Goal: Information Seeking & Learning: Find specific fact

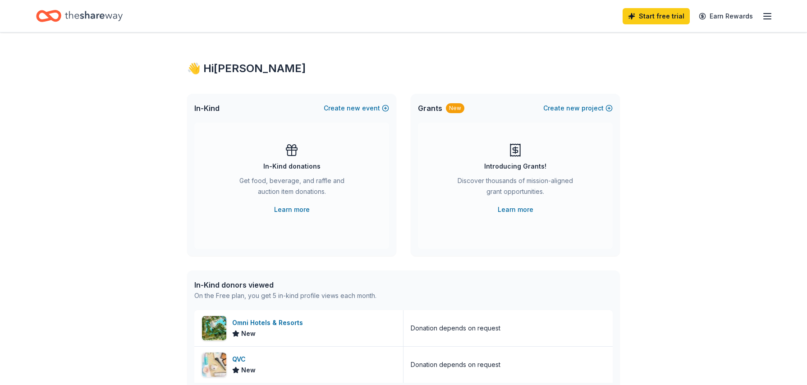
click at [81, 12] on icon "Home" at bounding box center [94, 16] width 58 height 18
click at [289, 206] on link "Learn more" at bounding box center [292, 209] width 36 height 11
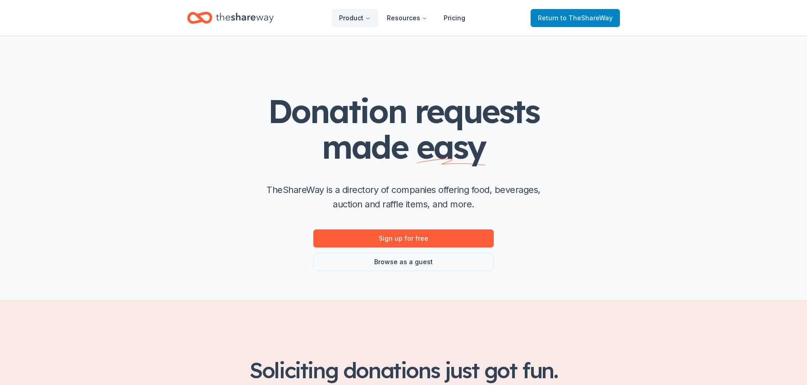
click at [580, 19] on span "to TheShareWay" at bounding box center [586, 18] width 52 height 8
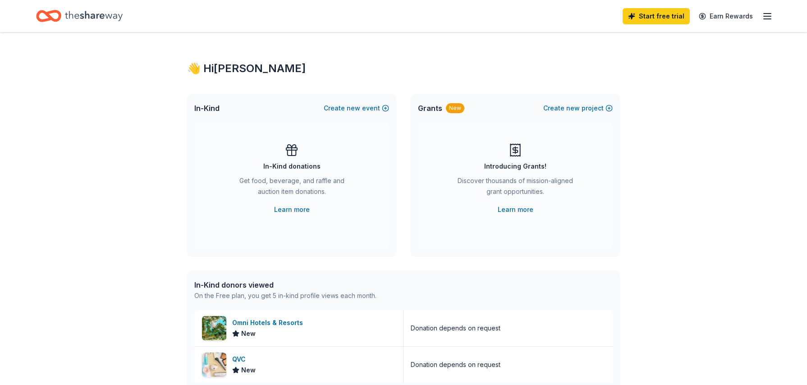
click at [550, 20] on div "Start free trial Earn Rewards" at bounding box center [403, 15] width 735 height 21
click at [768, 19] on line "button" at bounding box center [767, 19] width 7 height 0
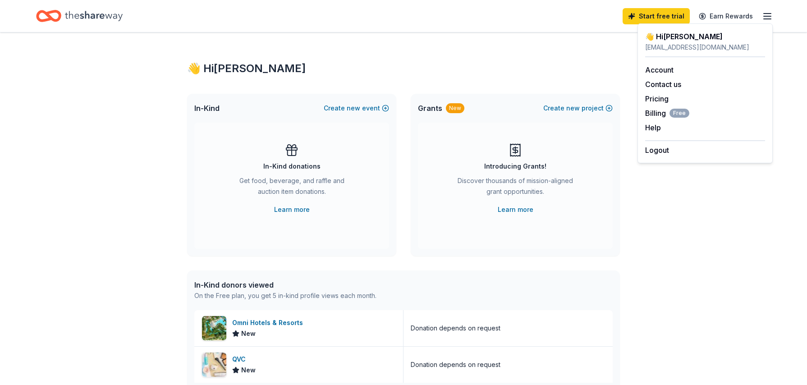
click at [659, 217] on div "👋 Hi Nicole In-Kind Create new event In-Kind donations Get food, beverage, and …" at bounding box center [403, 346] width 807 height 629
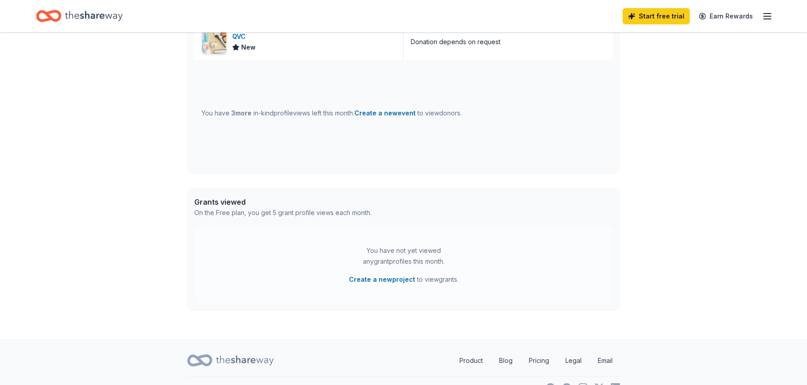
scroll to position [342, 0]
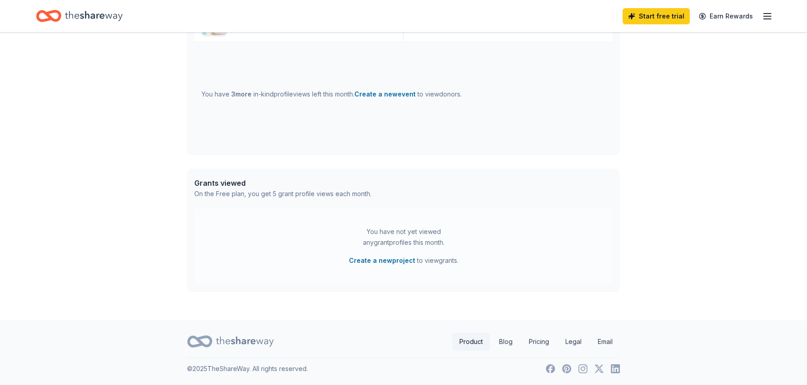
click at [470, 336] on link "Product" at bounding box center [471, 342] width 38 height 18
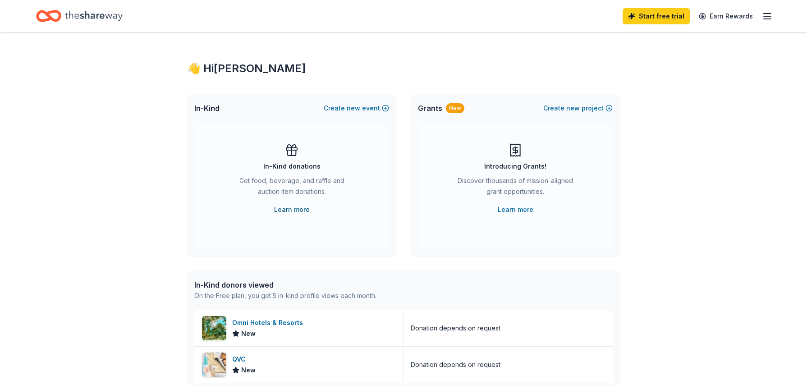
click at [295, 211] on link "Learn more" at bounding box center [292, 209] width 36 height 11
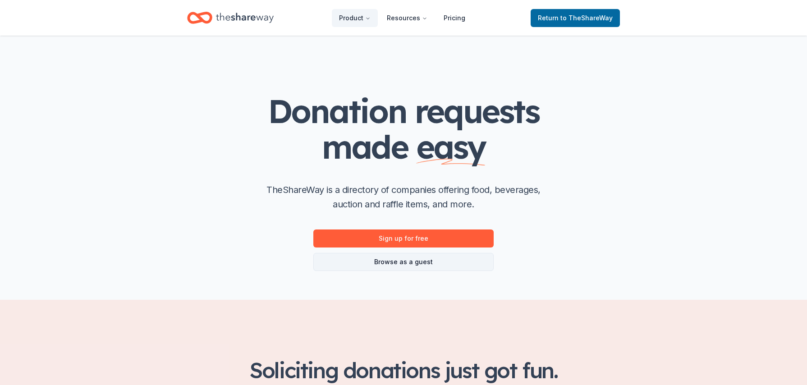
click at [407, 263] on link "Browse as a guest" at bounding box center [403, 262] width 180 height 18
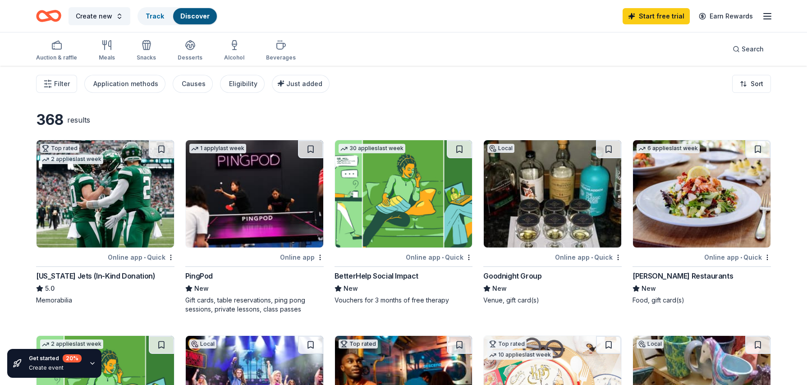
scroll to position [45, 0]
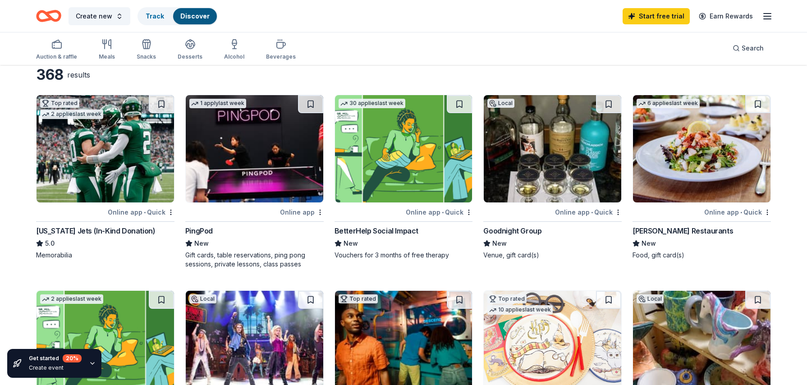
click at [492, 165] on img at bounding box center [552, 148] width 137 height 107
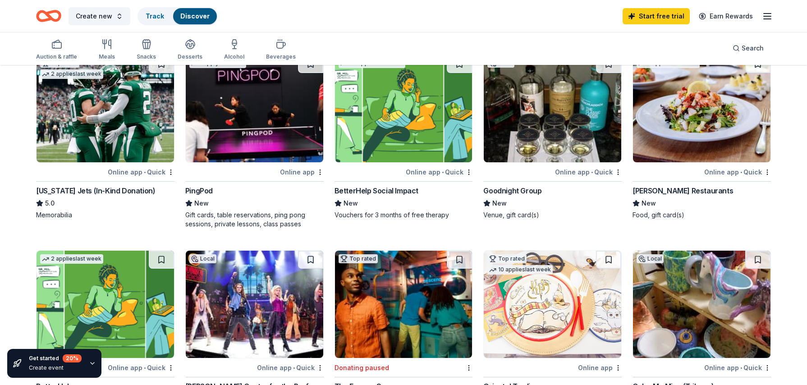
scroll to position [0, 0]
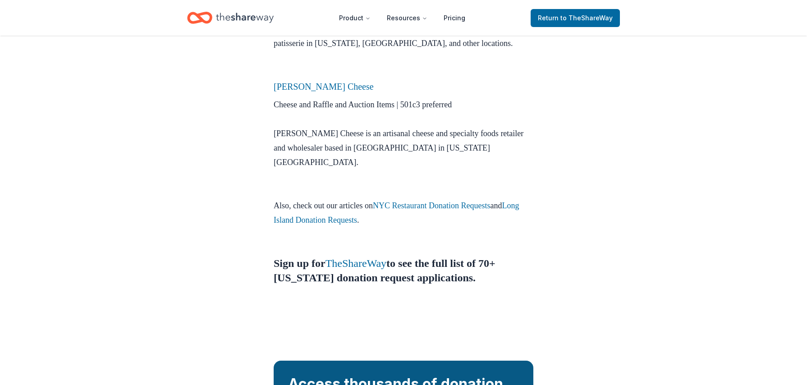
scroll to position [856, 0]
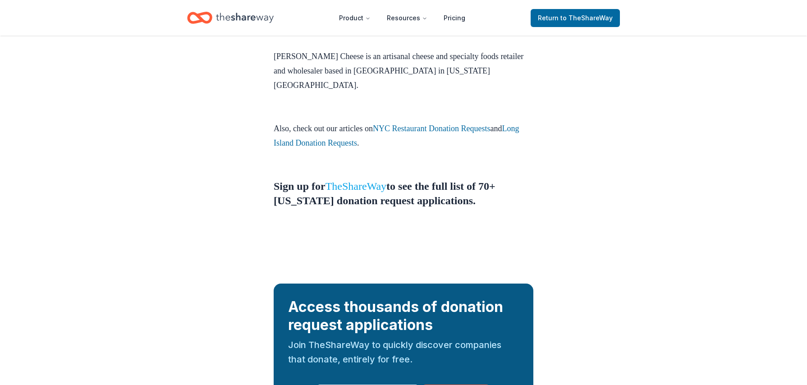
click at [374, 180] on link "TheShareWay" at bounding box center [355, 186] width 61 height 12
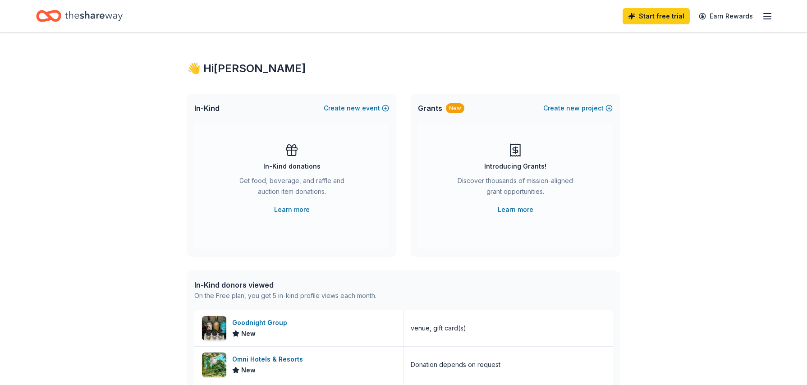
click at [772, 12] on icon "button" at bounding box center [767, 16] width 11 height 11
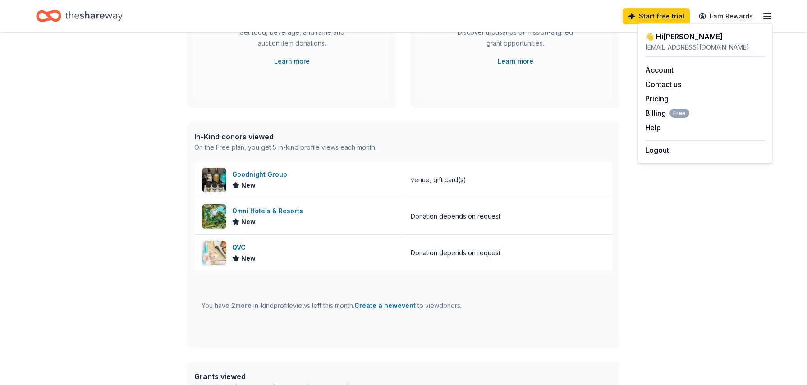
scroll to position [26, 0]
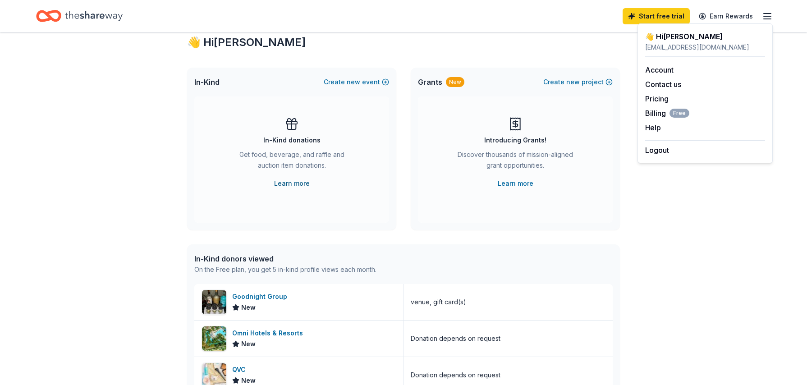
click at [297, 180] on link "Learn more" at bounding box center [292, 183] width 36 height 11
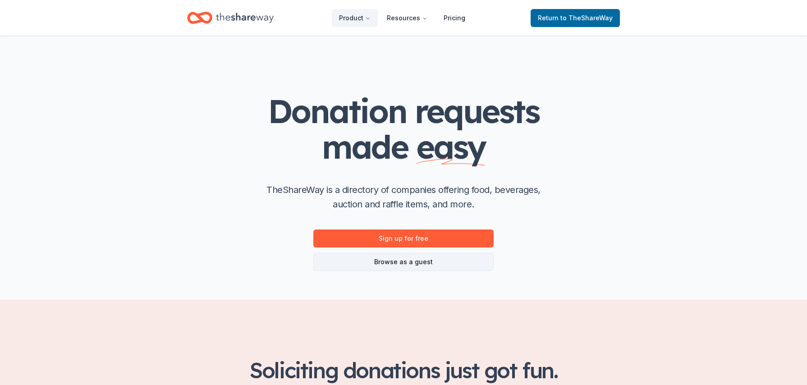
click at [390, 268] on link "Browse as a guest" at bounding box center [403, 262] width 180 height 18
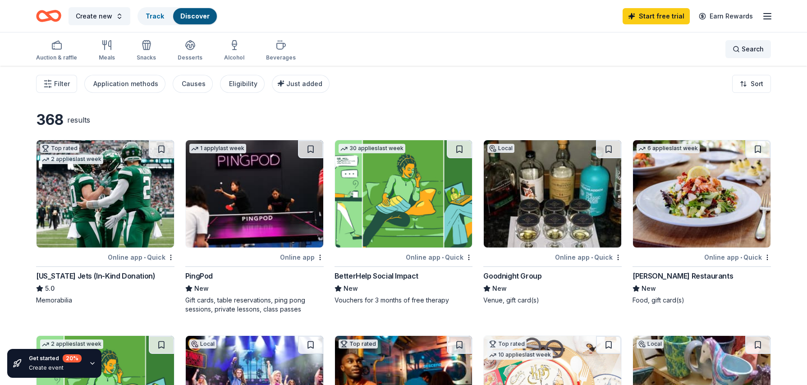
click at [754, 53] on span "Search" at bounding box center [752, 49] width 22 height 11
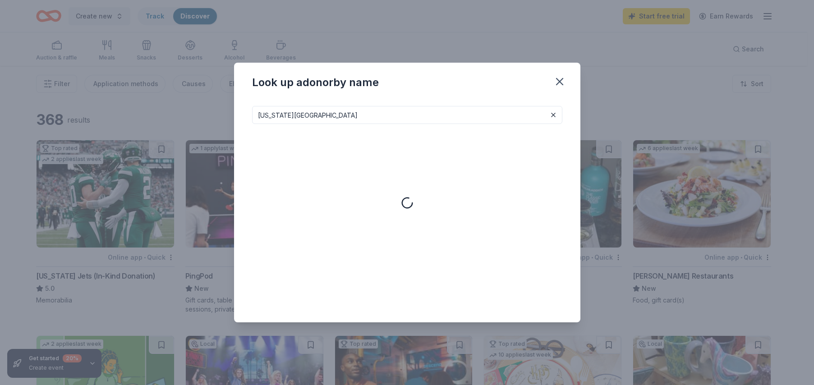
type input "[US_STATE][GEOGRAPHIC_DATA]"
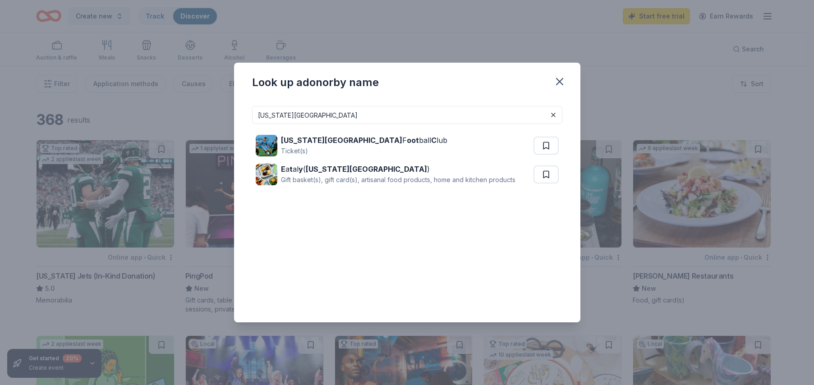
click at [19, 142] on div "Look up a donor by name [US_STATE][GEOGRAPHIC_DATA] [US_STATE][GEOGRAPHIC_DATA]…" at bounding box center [407, 192] width 814 height 385
